Goal: Task Accomplishment & Management: Use online tool/utility

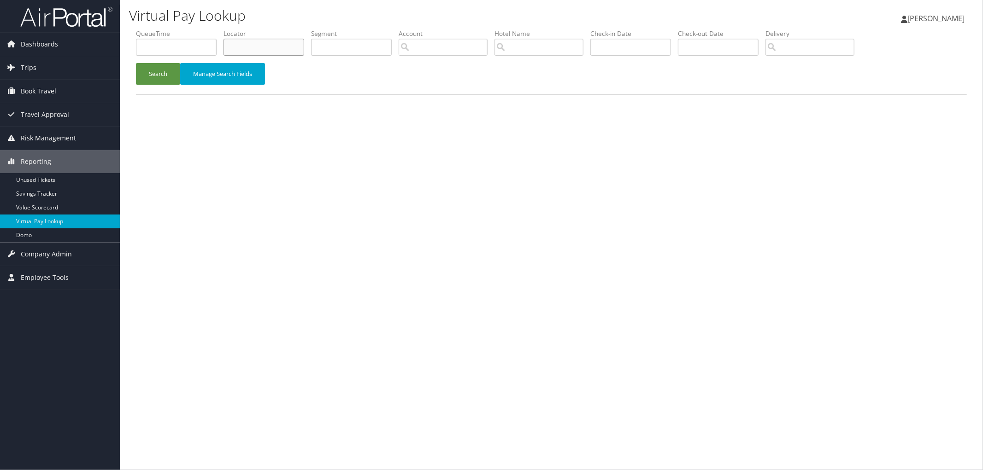
click at [232, 43] on input "text" at bounding box center [263, 47] width 81 height 17
paste input "D6Z48W"
type input "D6Z48W"
click at [148, 74] on button "Search" at bounding box center [158, 74] width 44 height 22
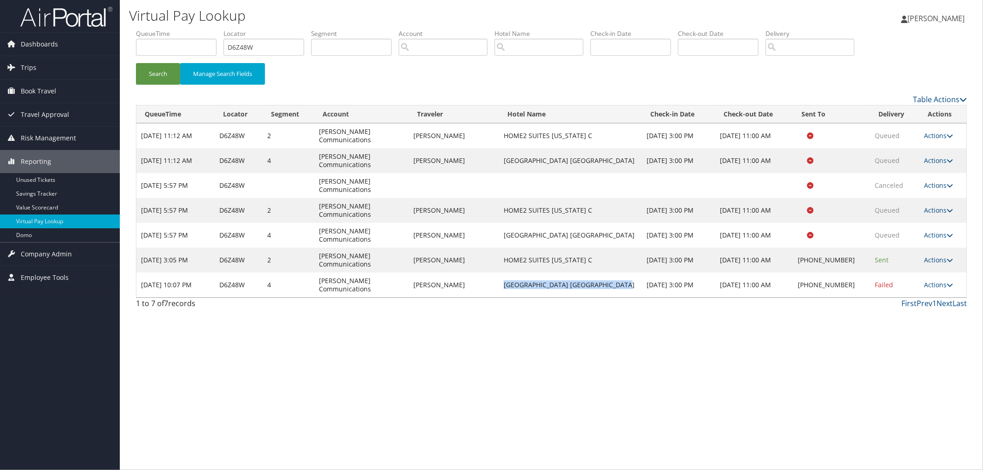
drag, startPoint x: 642, startPoint y: 242, endPoint x: 513, endPoint y: 242, distance: 129.5
click at [513, 273] on td "[GEOGRAPHIC_DATA] [GEOGRAPHIC_DATA]" at bounding box center [570, 285] width 143 height 25
click at [943, 281] on link "Actions" at bounding box center [938, 285] width 29 height 9
click at [934, 255] on link "Resend" at bounding box center [910, 257] width 79 height 16
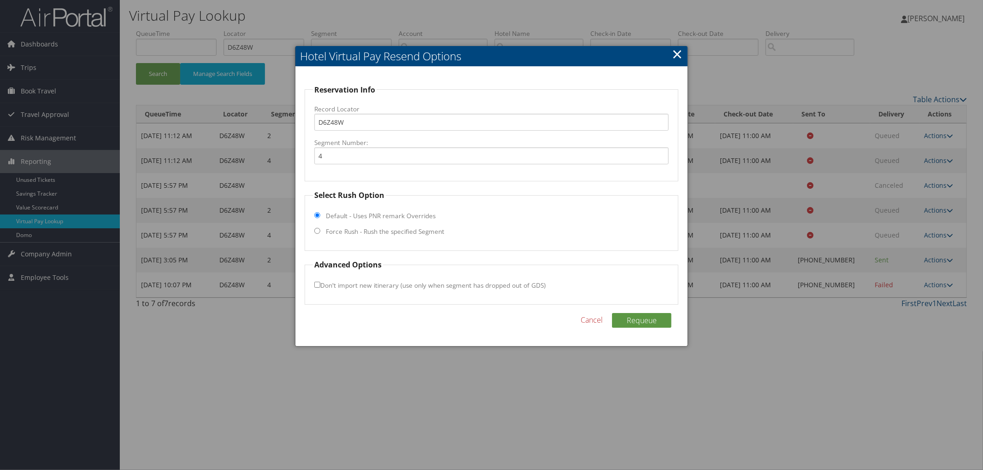
click at [369, 233] on label "Force Rush - Rush the specified Segment" at bounding box center [385, 231] width 118 height 9
click at [320, 233] on input "Force Rush - Rush the specified Segment" at bounding box center [317, 231] width 6 height 6
radio input "true"
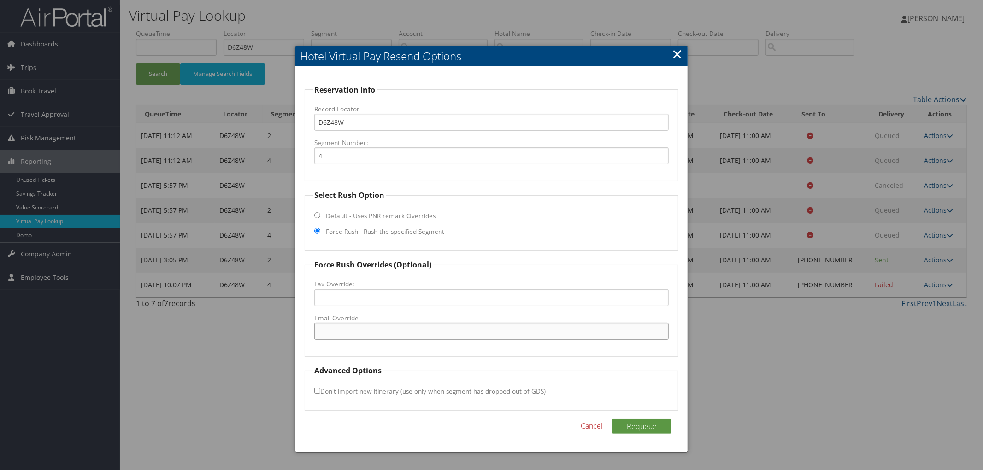
paste input "[EMAIL_ADDRESS][DOMAIN_NAME]"
type input "[EMAIL_ADDRESS][DOMAIN_NAME]"
click at [646, 426] on button "Requeue" at bounding box center [641, 426] width 59 height 15
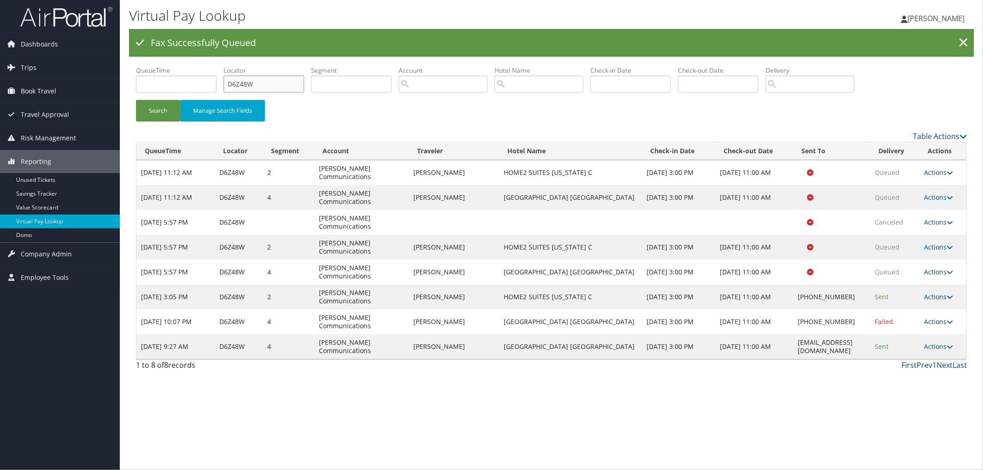
click at [174, 66] on ul "QueueTime Locator D6Z48W Segment Account Traveler Hotel Name Check-in Date Chec…" at bounding box center [551, 66] width 831 height 0
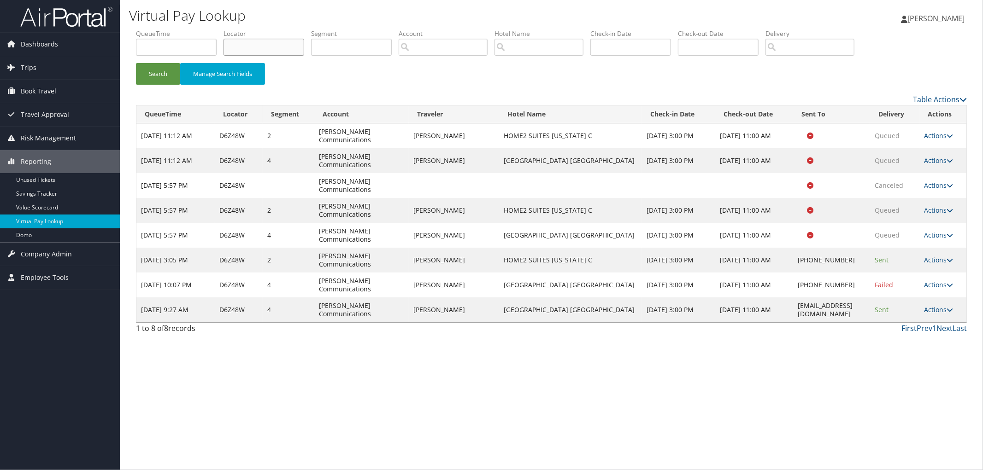
click at [285, 53] on input "text" at bounding box center [263, 47] width 81 height 17
paste input "DCPFZR"
type input "DCPFZR"
click at [136, 63] on button "Search" at bounding box center [158, 74] width 44 height 22
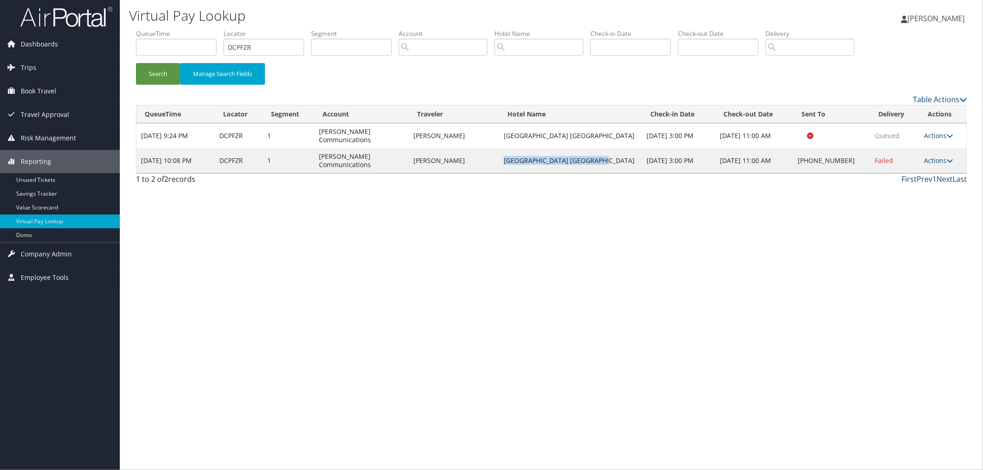
drag, startPoint x: 625, startPoint y: 154, endPoint x: 512, endPoint y: 147, distance: 113.2
click at [512, 148] on td "[GEOGRAPHIC_DATA] [GEOGRAPHIC_DATA]" at bounding box center [570, 160] width 143 height 25
click at [923, 148] on td "Actions Resend Logs Delivery Information View Itinerary" at bounding box center [942, 160] width 47 height 25
click at [943, 156] on link "Actions" at bounding box center [938, 160] width 29 height 9
click at [927, 160] on link "Resend" at bounding box center [910, 166] width 79 height 16
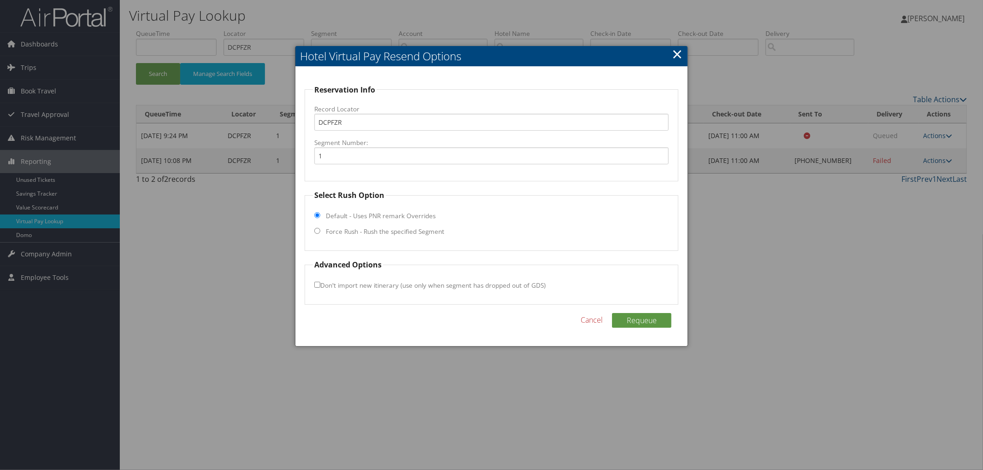
click at [381, 241] on fieldset "Select Rush Option Default - Uses PNR remark Overrides Force Rush - Rush the sp…" at bounding box center [492, 220] width 374 height 61
click at [380, 233] on label "Force Rush - Rush the specified Segment" at bounding box center [385, 231] width 118 height 9
click at [320, 233] on input "Force Rush - Rush the specified Segment" at bounding box center [317, 231] width 6 height 6
radio input "true"
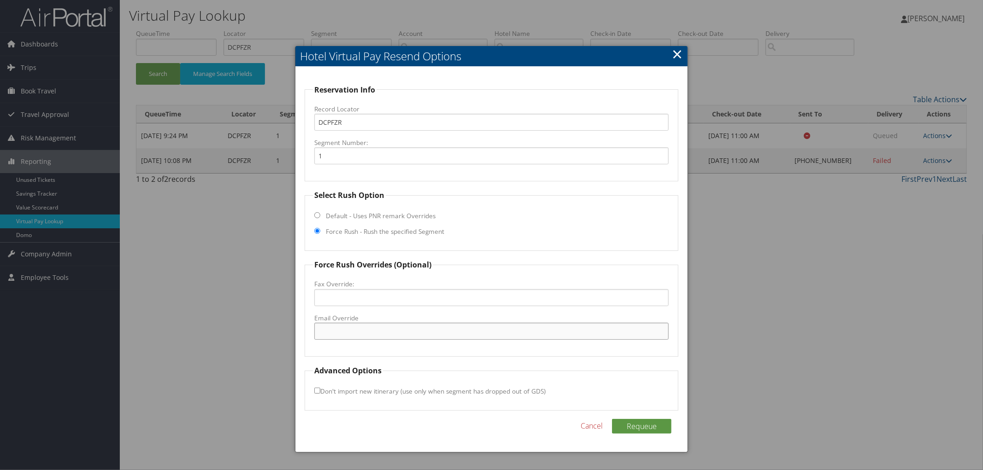
paste input "[EMAIL_ADDRESS][DOMAIN_NAME]"
type input "[EMAIL_ADDRESS][DOMAIN_NAME]"
click at [653, 427] on button "Requeue" at bounding box center [641, 426] width 59 height 15
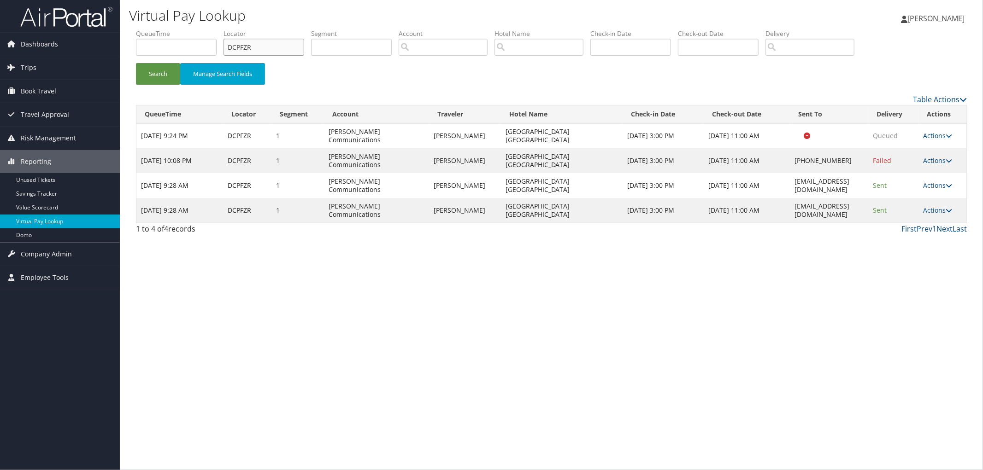
drag, startPoint x: 237, startPoint y: 48, endPoint x: 222, endPoint y: 45, distance: 15.5
click at [224, 29] on ul "QueueTime Locator DCPFZR Segment Account Traveler Hotel Name Check-in Date Chec…" at bounding box center [551, 29] width 831 height 0
paste input "D3819N"
type input "D3819N"
click at [136, 63] on button "Search" at bounding box center [158, 74] width 44 height 22
